Goal: Register for event/course

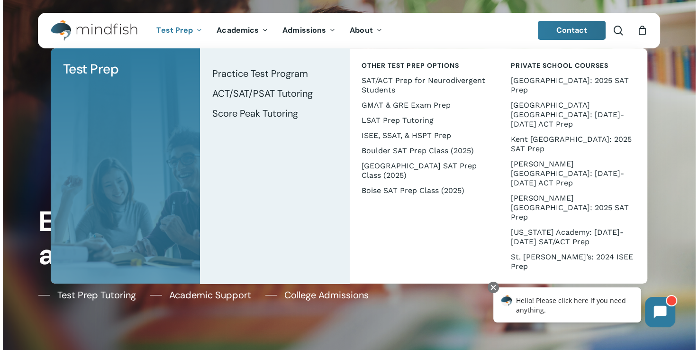
click at [181, 31] on span "Test Prep" at bounding box center [174, 30] width 36 height 10
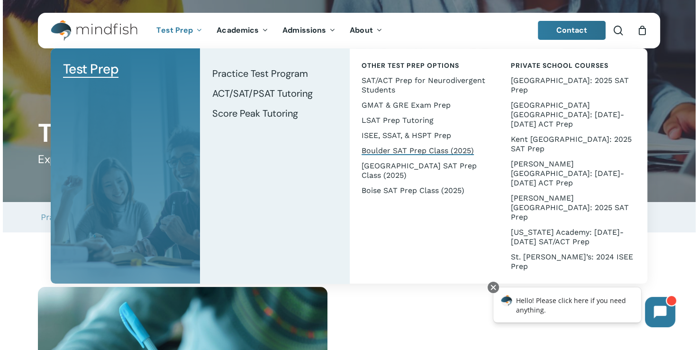
click at [406, 152] on span "Boulder SAT Prep Class (2025)" at bounding box center [418, 150] width 112 height 9
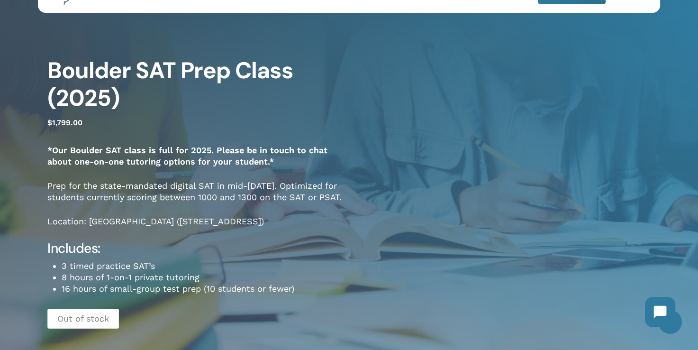
scroll to position [36, 0]
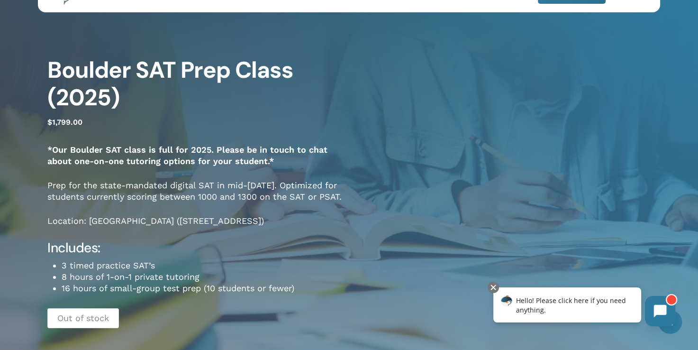
click at [664, 311] on icon at bounding box center [660, 311] width 13 height 13
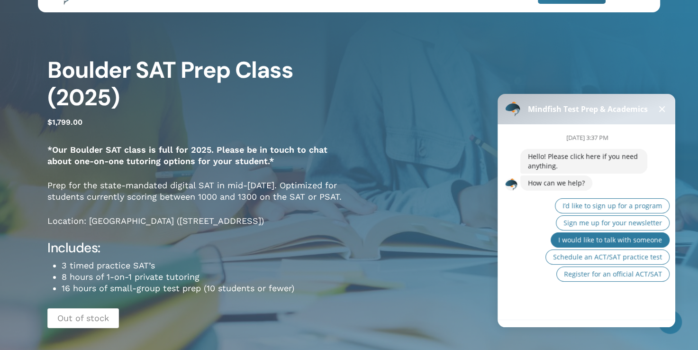
click at [619, 237] on span "I would like to talk with someone" at bounding box center [610, 239] width 104 height 9
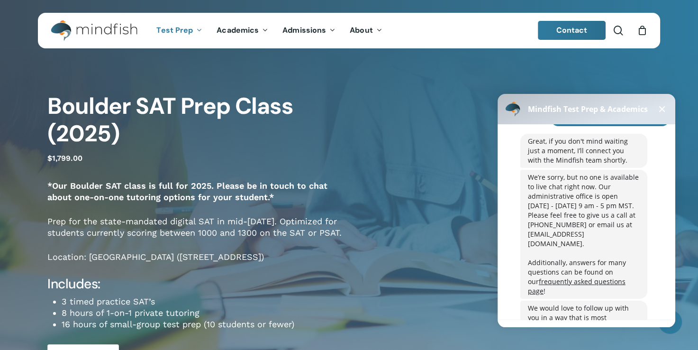
scroll to position [141, 0]
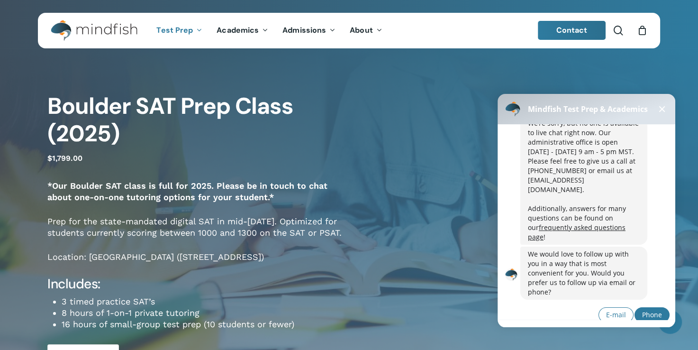
click at [664, 307] on button "Phone" at bounding box center [652, 314] width 35 height 15
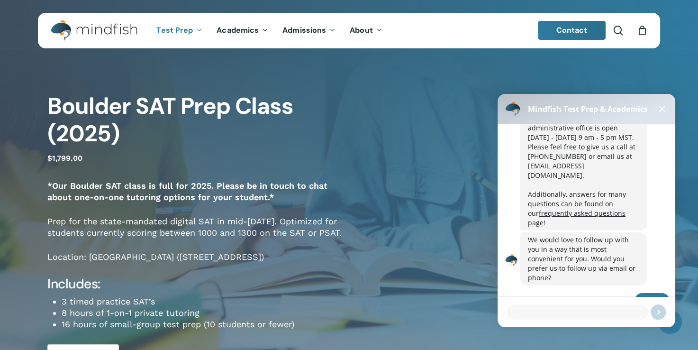
scroll to position [197, 0]
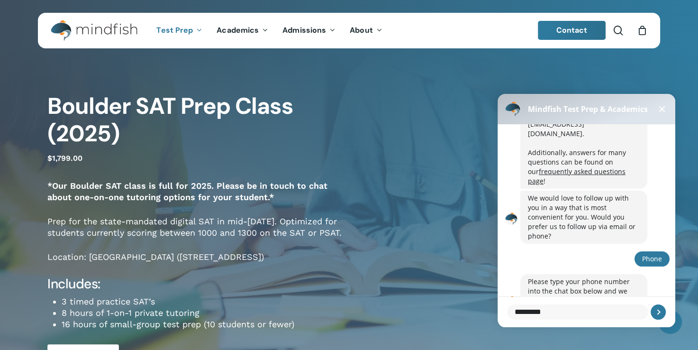
type textarea "**********"
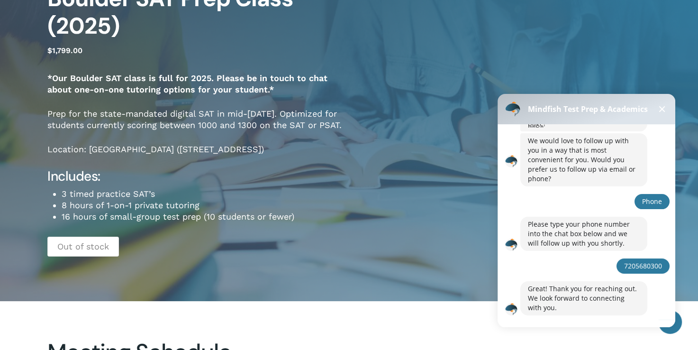
scroll to position [0, 0]
